Goal: Task Accomplishment & Management: Manage account settings

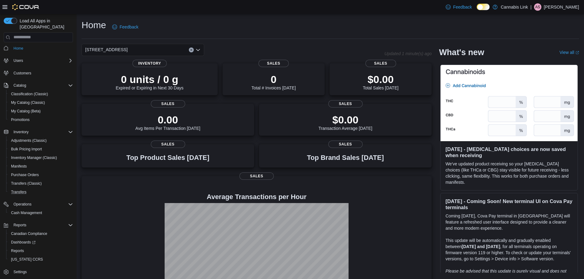
scroll to position [3, 0]
click at [30, 247] on div "Reports" at bounding box center [41, 250] width 64 height 7
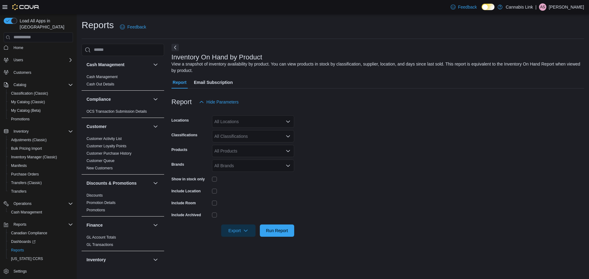
click at [235, 120] on div "All Locations" at bounding box center [253, 122] width 82 height 12
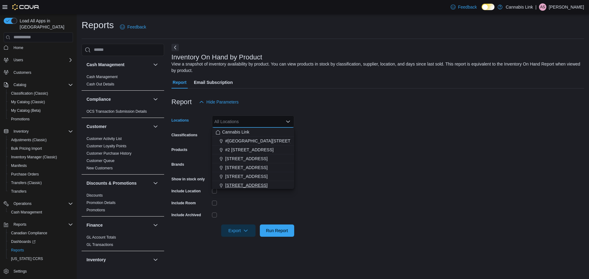
click at [249, 185] on span "[STREET_ADDRESS]" at bounding box center [246, 185] width 42 height 6
click at [247, 190] on div at bounding box center [253, 191] width 82 height 5
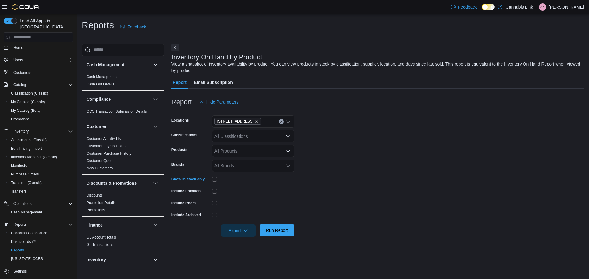
click at [275, 230] on span "Run Report" at bounding box center [277, 230] width 22 height 6
click at [246, 229] on span "Export" at bounding box center [235, 230] width 27 height 12
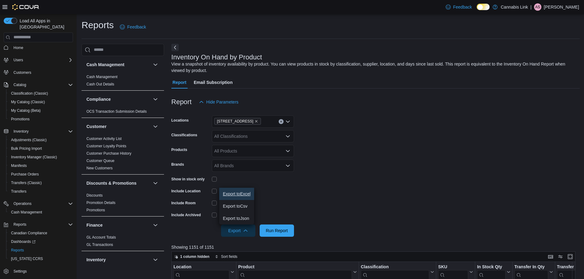
click at [243, 195] on span "Export to Excel" at bounding box center [237, 194] width 28 height 5
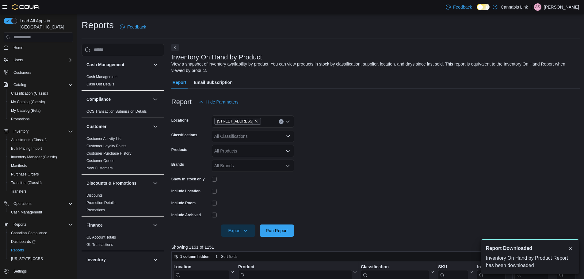
click at [319, 118] on form "Locations [STREET_ADDRESS] Classifications All Classifications Products All Pro…" at bounding box center [375, 172] width 408 height 129
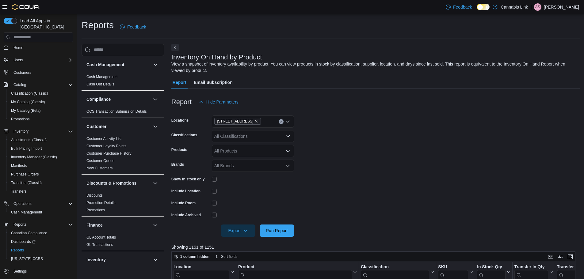
click at [372, 156] on form "Locations [STREET_ADDRESS] Classifications All Classifications Products All Pro…" at bounding box center [375, 172] width 408 height 129
click at [21, 45] on span "Home" at bounding box center [18, 47] width 10 height 7
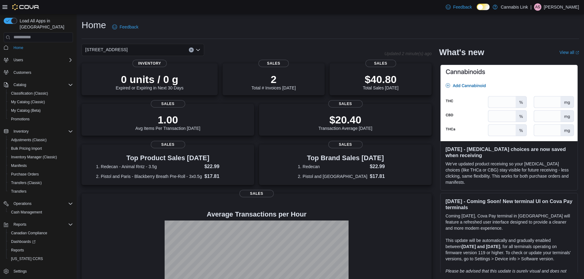
click at [171, 47] on div "[STREET_ADDRESS]" at bounding box center [143, 50] width 123 height 12
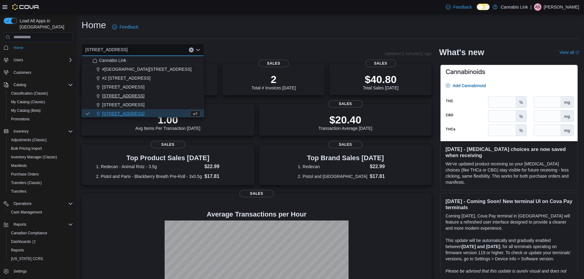
click at [150, 95] on div "[STREET_ADDRESS]" at bounding box center [147, 96] width 108 height 6
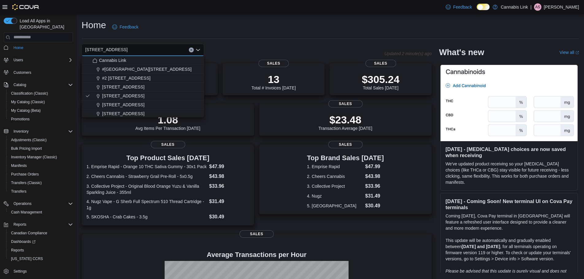
click at [232, 16] on div "Home Feedback [STREET_ADDRESS] Combo box. Selected. [STREET_ADDRESS] Press Back…" at bounding box center [330, 189] width 507 height 350
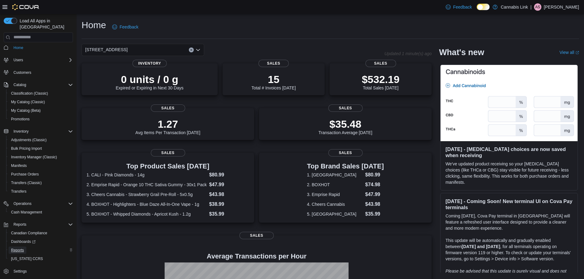
click at [22, 248] on span "Reports" at bounding box center [17, 250] width 13 height 7
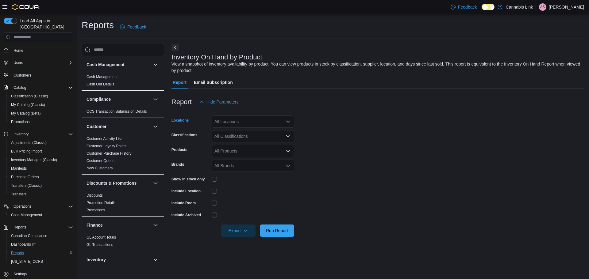
click at [252, 121] on div "All Locations" at bounding box center [253, 122] width 82 height 12
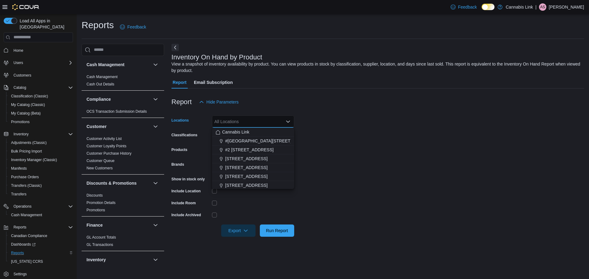
click at [328, 170] on form "Locations All Locations Combo box. Selected. Combo box input. All Locations. Ty…" at bounding box center [377, 172] width 412 height 129
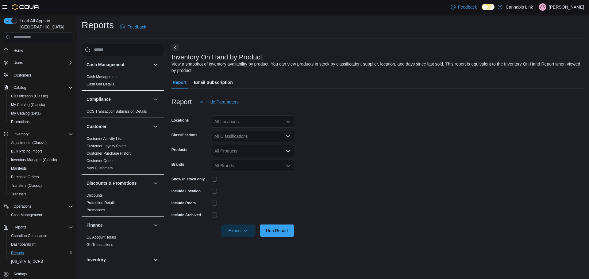
click at [232, 150] on div "All Products" at bounding box center [253, 151] width 82 height 12
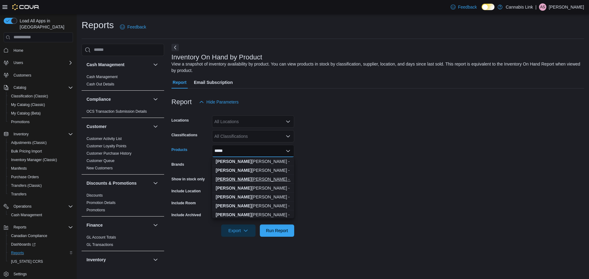
type input "*****"
click at [253, 178] on div "[PERSON_NAME] - ...ies - 10x1 Pack" at bounding box center [253, 179] width 75 height 6
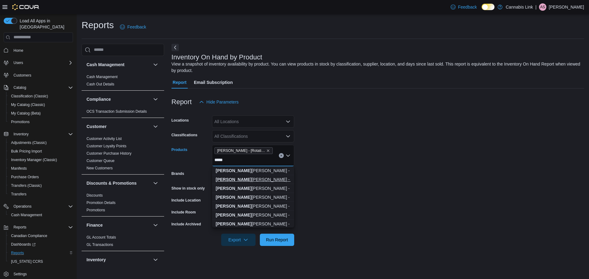
scroll to position [31, 0]
type input "*****"
click at [381, 160] on form "Locations All Locations Classifications All Classifications Products [PERSON_NA…" at bounding box center [377, 177] width 412 height 138
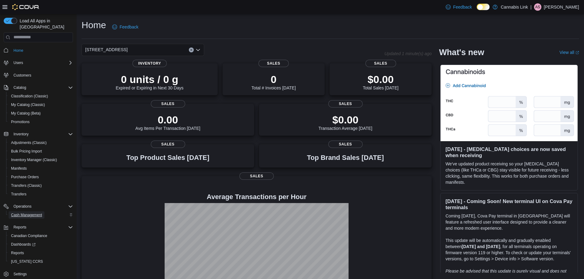
click at [38, 213] on span "Cash Management" at bounding box center [26, 215] width 31 height 5
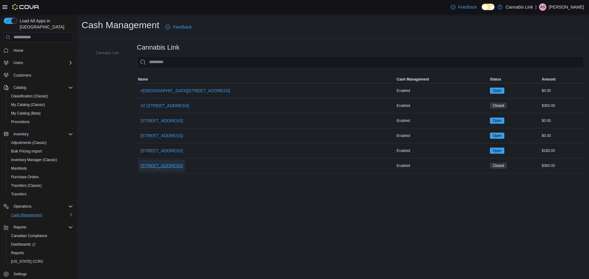
click at [181, 168] on span "509 Commissioners Rd W" at bounding box center [161, 166] width 42 height 6
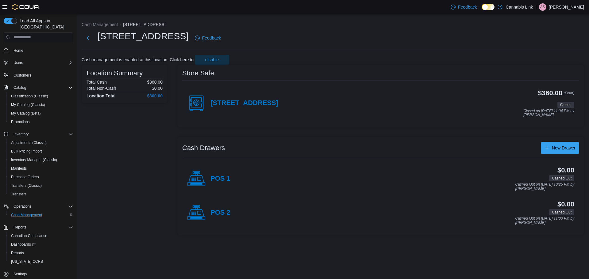
click at [278, 96] on div "509 Commissioners Rd W" at bounding box center [232, 103] width 91 height 18
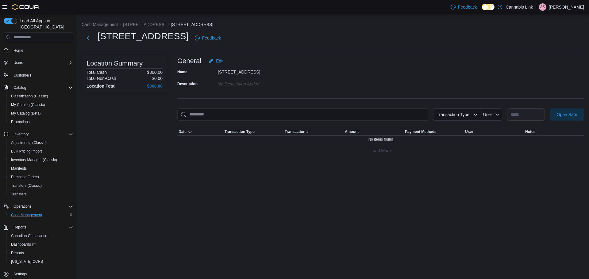
click at [556, 107] on div "**********" at bounding box center [380, 106] width 407 height 102
click at [557, 109] on span "Open Safe" at bounding box center [566, 114] width 27 height 12
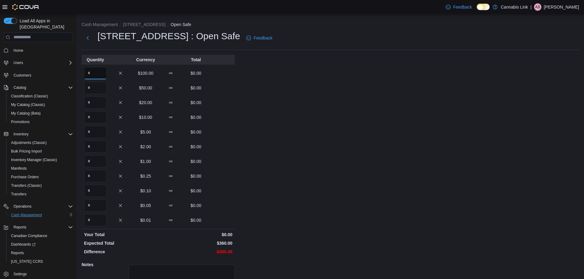
click at [99, 76] on input "Quantity" at bounding box center [95, 73] width 23 height 12
type input "*"
click at [95, 105] on input "Quantity" at bounding box center [95, 103] width 23 height 12
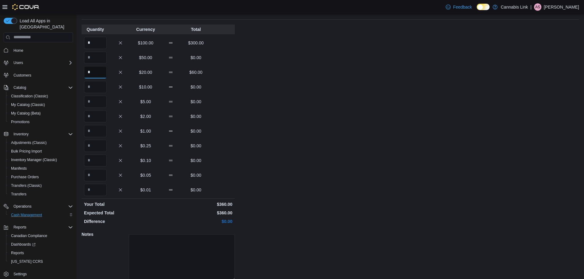
scroll to position [55, 0]
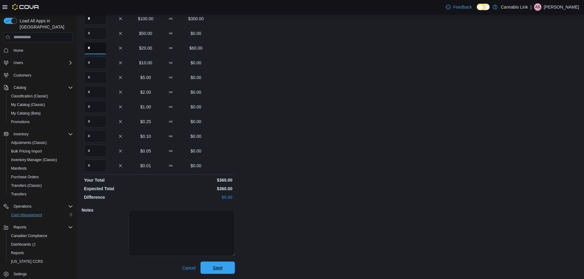
type input "*"
click at [222, 272] on span "Save" at bounding box center [217, 268] width 27 height 12
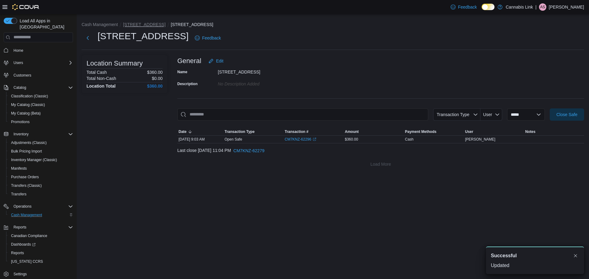
click at [151, 22] on button "[STREET_ADDRESS]" at bounding box center [144, 24] width 42 height 5
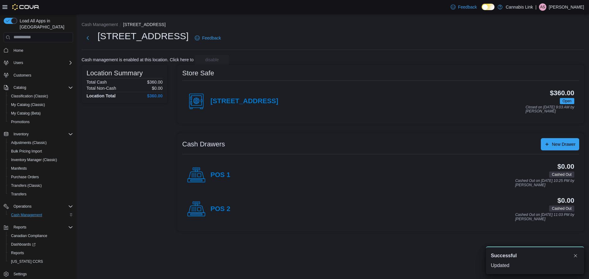
click at [217, 179] on div "POS 1" at bounding box center [208, 175] width 43 height 18
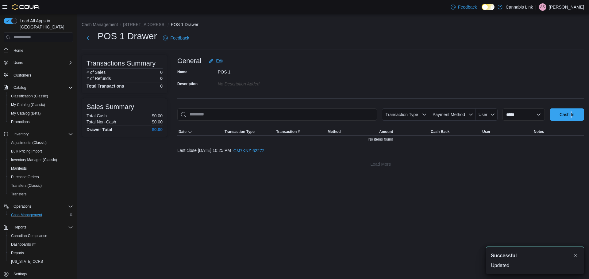
click at [571, 108] on div "**********" at bounding box center [380, 113] width 407 height 116
click at [570, 112] on span "Cash In" at bounding box center [566, 115] width 15 height 6
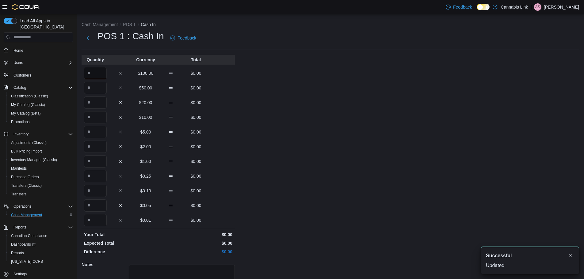
click at [89, 70] on input "Quantity" at bounding box center [95, 73] width 23 height 12
type input "*"
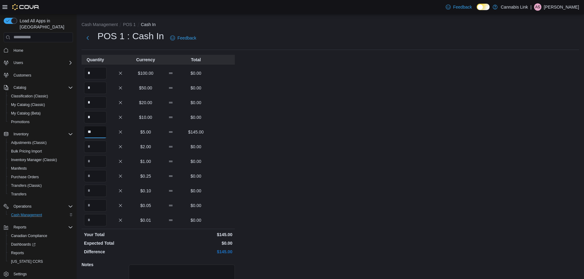
type input "**"
type input "*"
type input "**"
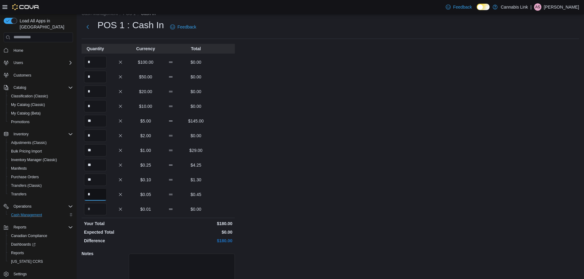
scroll to position [55, 0]
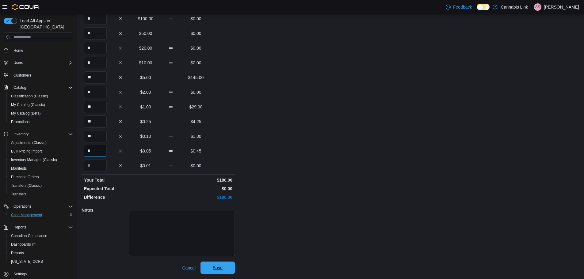
type input "*"
click at [223, 265] on span "Save" at bounding box center [217, 268] width 27 height 12
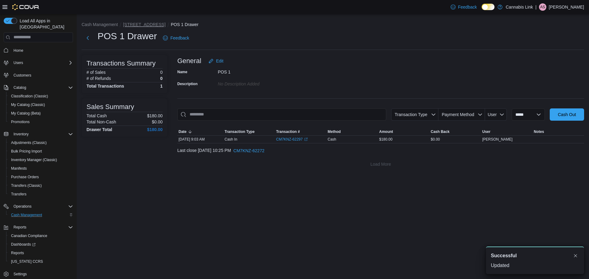
click at [146, 25] on button "[STREET_ADDRESS]" at bounding box center [144, 24] width 42 height 5
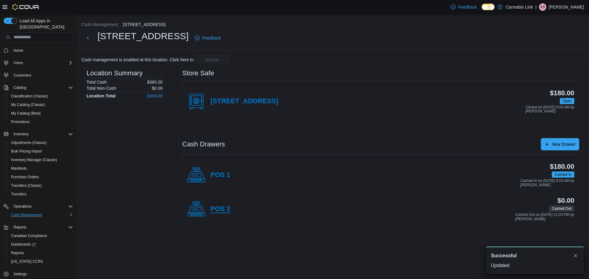
click at [227, 211] on h4 "POS 2" at bounding box center [220, 209] width 20 height 8
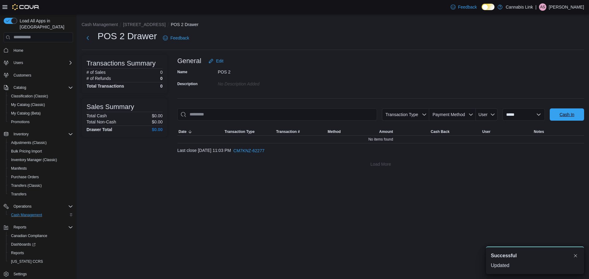
click at [570, 110] on span "Cash In" at bounding box center [566, 115] width 27 height 12
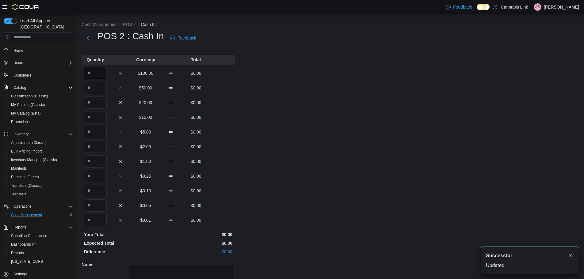
click at [99, 77] on input "Quantity" at bounding box center [95, 73] width 23 height 12
type input "*"
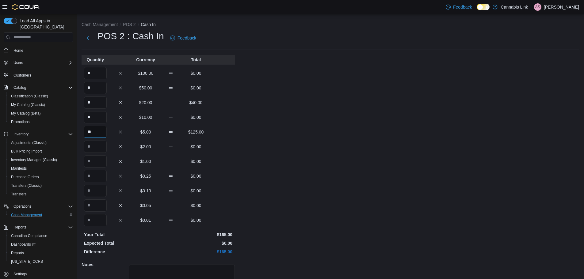
type input "**"
type input "*"
type input "**"
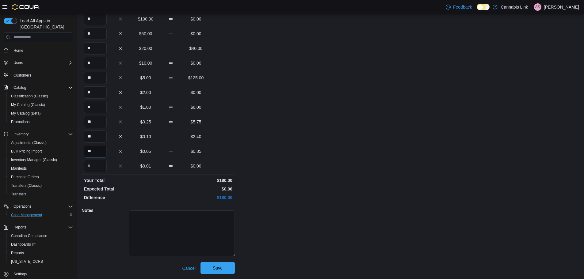
scroll to position [55, 0]
type input "**"
click at [209, 273] on span "Save" at bounding box center [217, 268] width 27 height 12
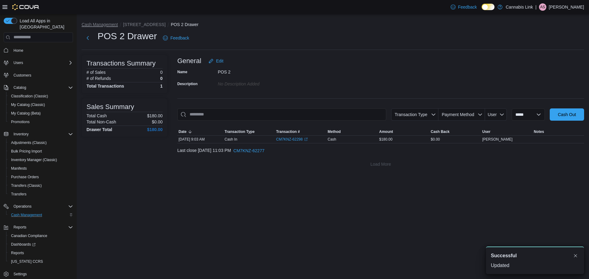
click at [112, 22] on button "Cash Management" at bounding box center [100, 24] width 36 height 5
